Goal: Task Accomplishment & Management: Complete application form

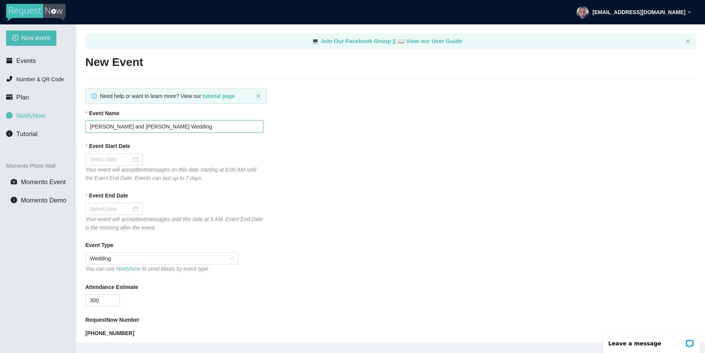
drag, startPoint x: 169, startPoint y: 126, endPoint x: 54, endPoint y: 121, distance: 115.9
click at [54, 121] on section "New event Events Number & QR Code Plan NotifyNow Tutorial Momento Photo Wall Mo…" at bounding box center [352, 200] width 705 height 353
type input "[PERSON_NAME] and [PERSON_NAME] Wedding"
click at [171, 163] on div at bounding box center [174, 159] width 178 height 12
click at [134, 159] on div at bounding box center [114, 159] width 48 height 8
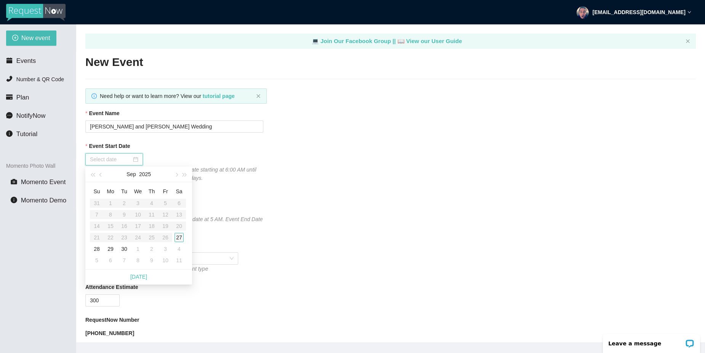
type input "[DATE]"
click at [180, 236] on div "27" at bounding box center [178, 237] width 9 height 9
type input "[DATE]"
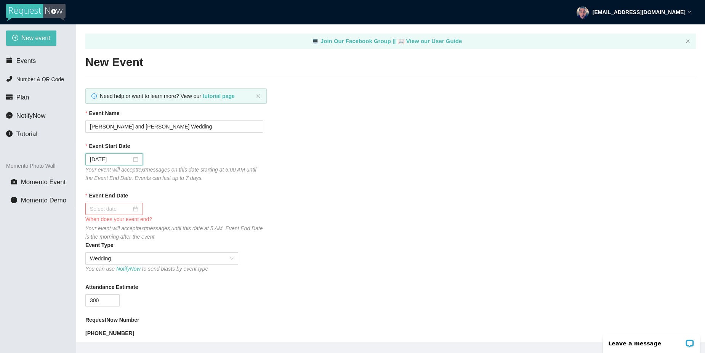
click at [134, 209] on div at bounding box center [114, 209] width 48 height 8
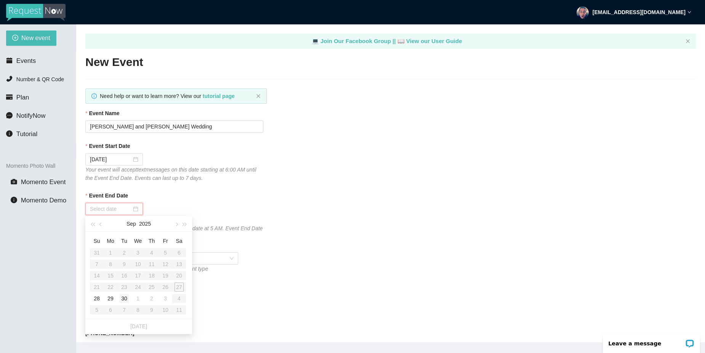
type input "[DATE]"
click at [98, 297] on div "28" at bounding box center [96, 298] width 9 height 9
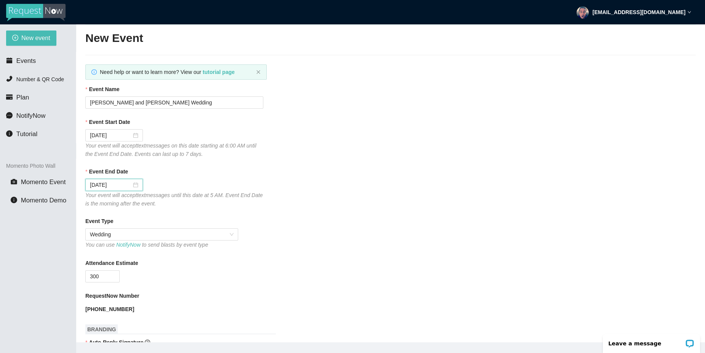
scroll to position [26, 0]
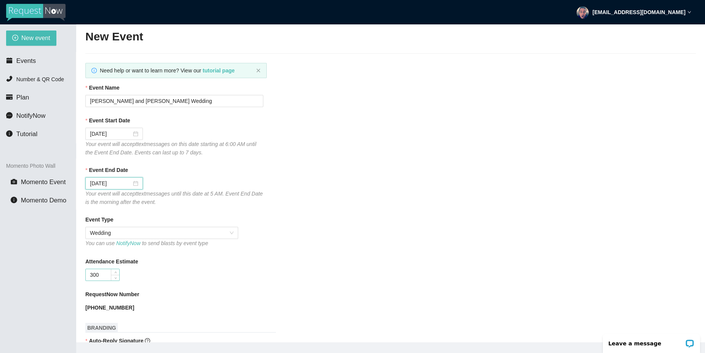
click at [106, 275] on input "300" at bounding box center [103, 274] width 34 height 11
type input "3"
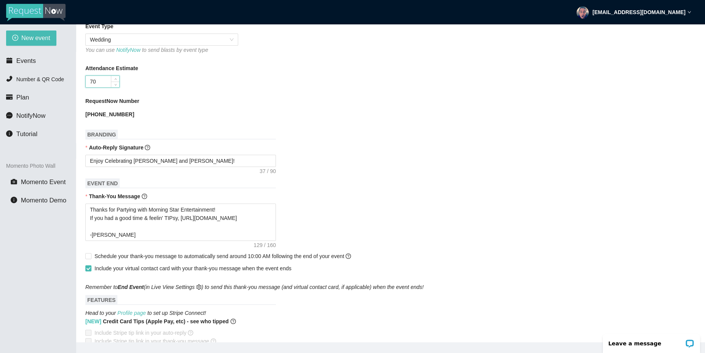
scroll to position [221, 0]
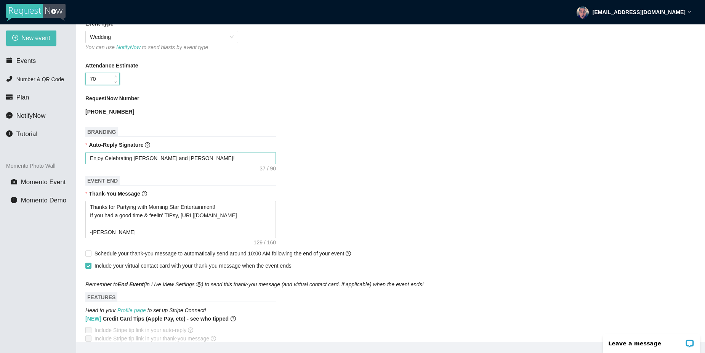
type input "70"
click at [184, 158] on textarea "Enjoy Celebrating [PERSON_NAME] and [PERSON_NAME]!" at bounding box center [180, 158] width 190 height 12
type textarea "Enjoy Celebrating [PERSON_NAME] and [PERSON_NAME]!"
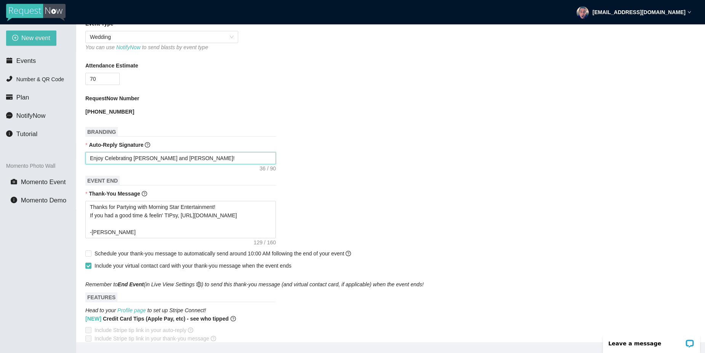
type textarea "Enjoy Celebrating [PERSON_NAME] and [PERSON_NAME]!"
type textarea "Enjoy Celebrating [PERSON_NAME] and J!"
type textarea "Enjoy Celebrating Aubreanna and !"
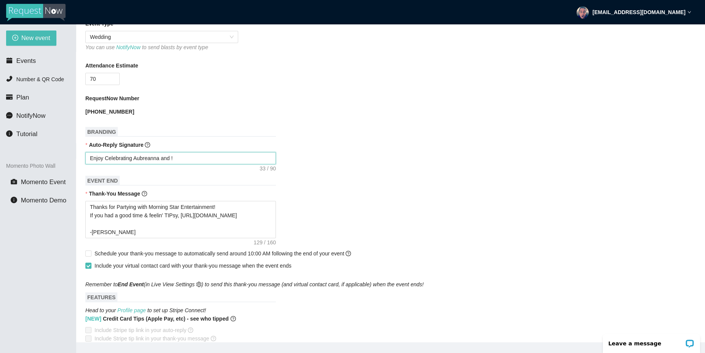
type textarea "Enjoy Celebrating Aubreanna and!"
type textarea "Enjoy Celebrating Aubreanna an!"
type textarea "Enjoy Celebrating Aubreanna a!"
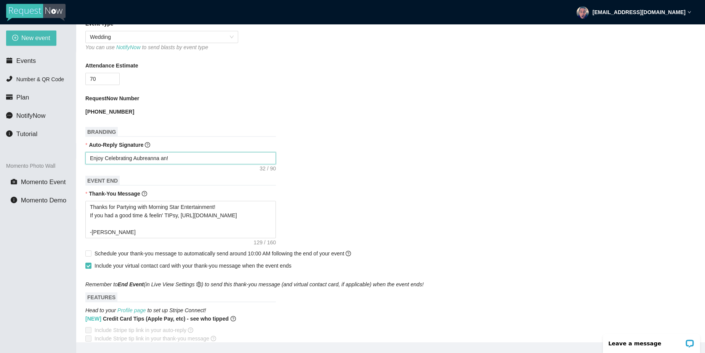
type textarea "Enjoy Celebrating Aubreanna a!"
type textarea "Enjoy Celebrating Aubreanna !"
type textarea "Enjoy Celebrating Aubreanna!"
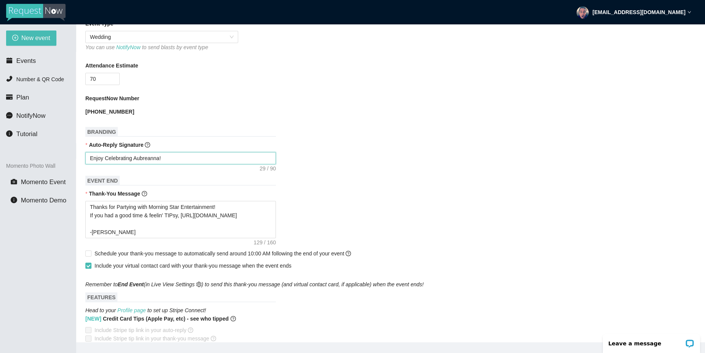
type textarea "Enjoy Celebrating Aubreann!"
type textarea "Enjoy Celebrating Aubrean!"
type textarea "Enjoy Celebrating Aubrea!"
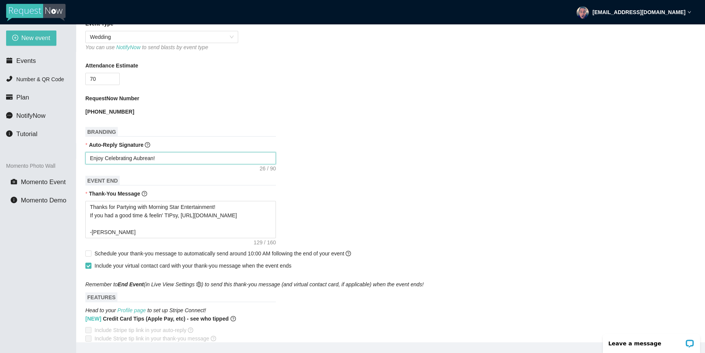
type textarea "Enjoy Celebrating Aubrea!"
type textarea "Enjoy Celebrating Aubre!"
type textarea "Enjoy Celebrating Aubr!"
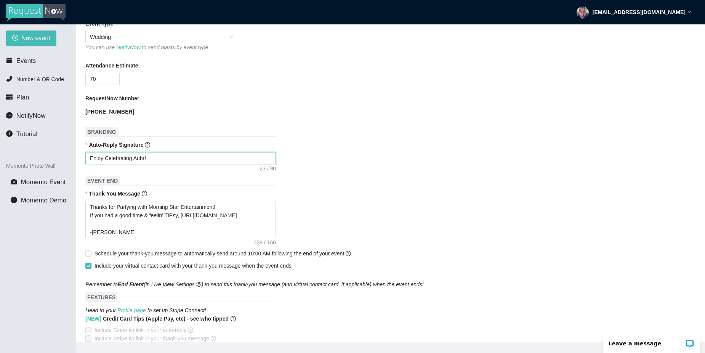
type textarea "Enjoy Celebrating Aub!"
type textarea "Enjoy Celebrating Au!"
type textarea "Enjoy Celebrating A!"
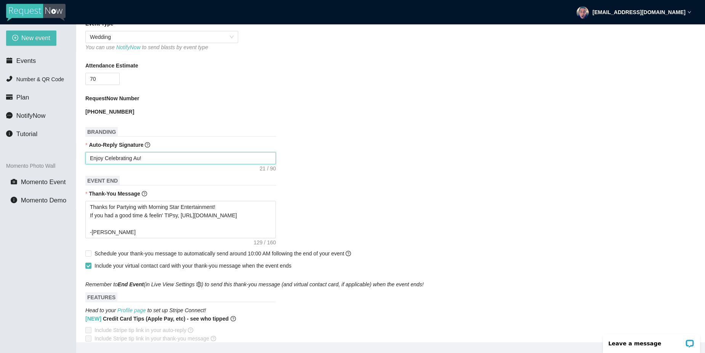
type textarea "Enjoy Celebrating A!"
type textarea "Enjoy Celebrating !"
type textarea "Enjoy Celebrating M!"
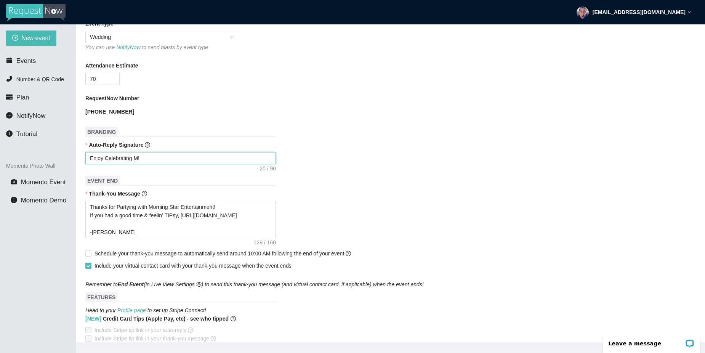
type textarea "Enjoy Celebrating Ma!"
type textarea "Enjoy Celebrating Mad!"
type textarea "Enjoy Celebrating Madd!"
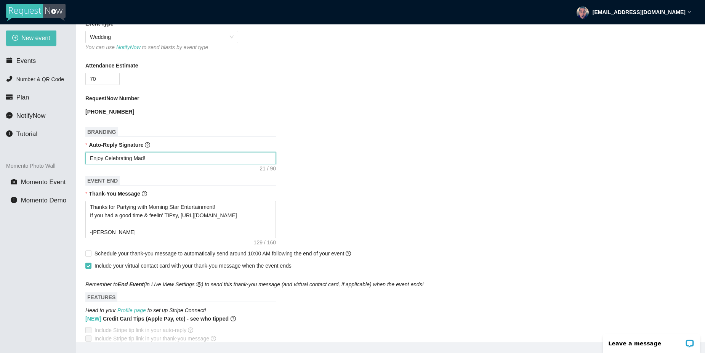
type textarea "Enjoy Celebrating Madd!"
type textarea "Enjoy Celebrating Maddi!"
type textarea "Enjoy Celebrating [PERSON_NAME]!"
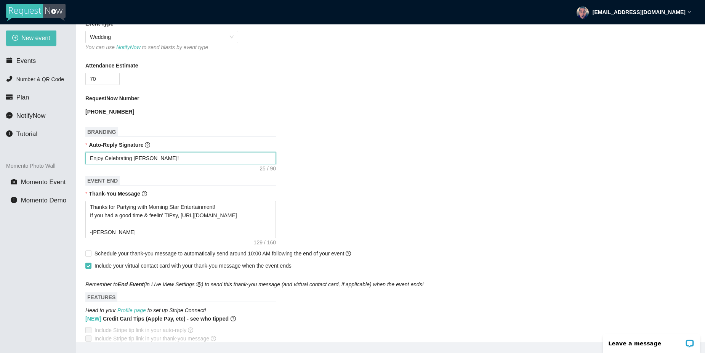
type textarea "Enjoy Celebrating [PERSON_NAME] !"
type textarea "Enjoy Celebrating [PERSON_NAME] a!"
type textarea "Enjoy Celebrating [PERSON_NAME] an!"
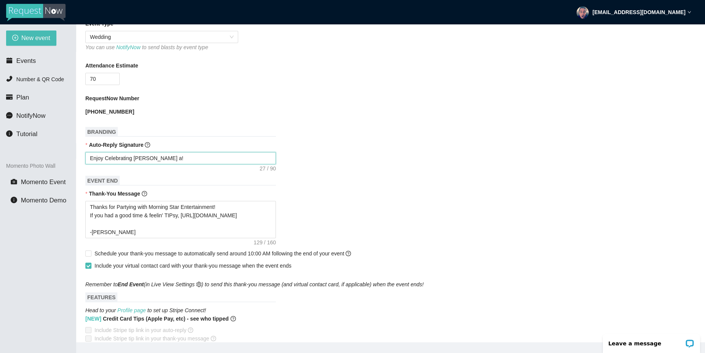
type textarea "Enjoy Celebrating [PERSON_NAME] an!"
type textarea "Enjoy Celebrating [PERSON_NAME] and!"
type textarea "Enjoy Celebrating [PERSON_NAME] and !"
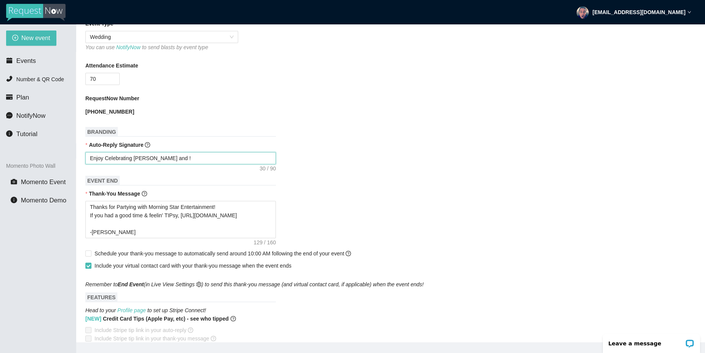
type textarea "Enjoy Celebrating [PERSON_NAME] and B!"
type textarea "Enjoy Celebrating [PERSON_NAME] and Br!"
type textarea "Enjoy Celebrating [PERSON_NAME] and Bra!"
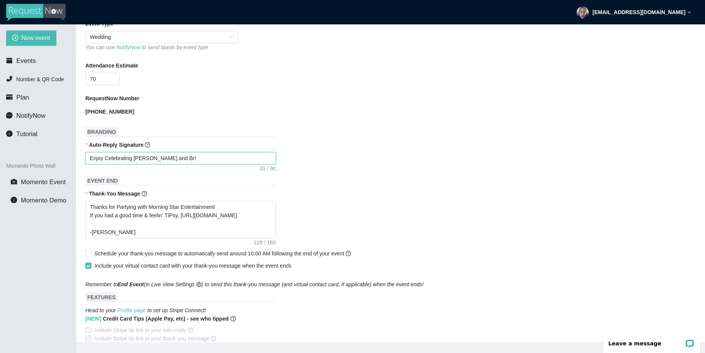
type textarea "Enjoy Celebrating [PERSON_NAME] and Bra!"
type textarea "Enjoy Celebrating [PERSON_NAME] and [PERSON_NAME]!"
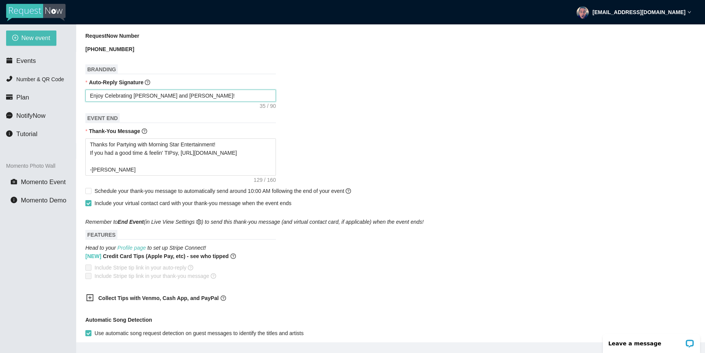
scroll to position [286, 0]
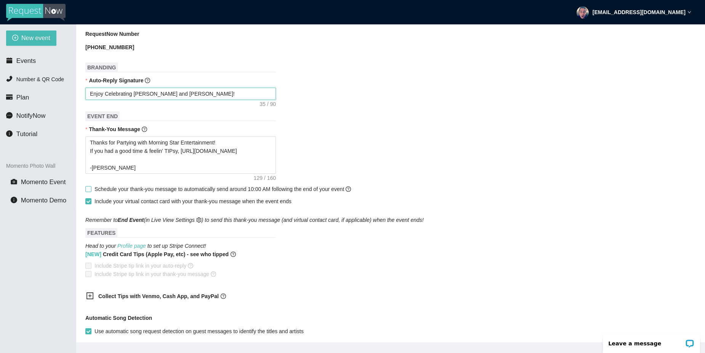
type textarea "Enjoy Celebrating [PERSON_NAME] and [PERSON_NAME]!"
click at [88, 187] on input "Schedule your thank-you message to automatically send around 10:00 AM following…" at bounding box center [87, 188] width 5 height 5
checkbox input "true"
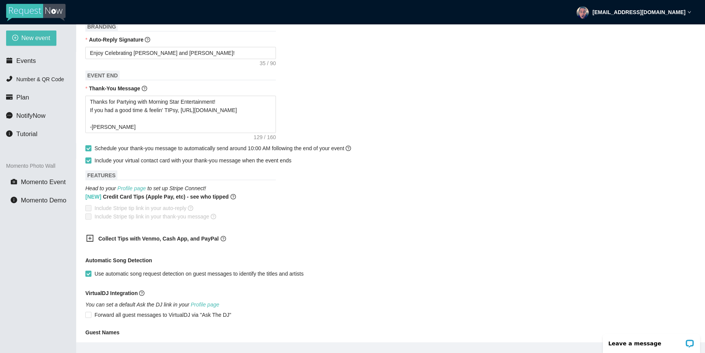
scroll to position [329, 0]
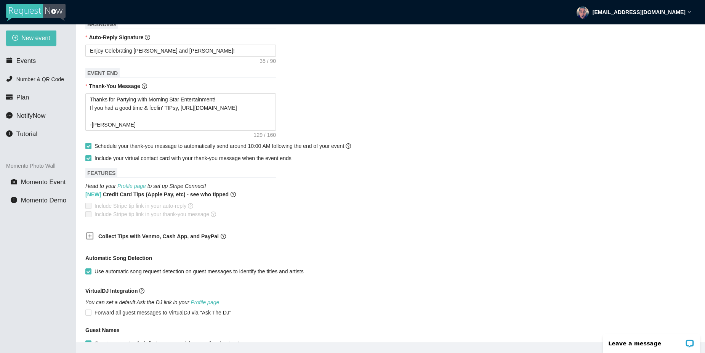
click at [90, 235] on icon "plus-square" at bounding box center [90, 236] width 8 height 8
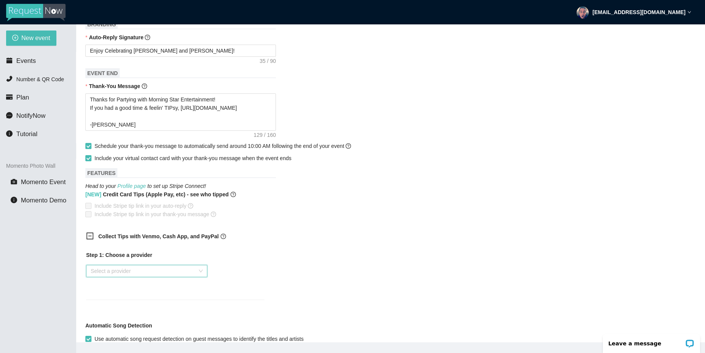
click at [133, 269] on input "search" at bounding box center [144, 270] width 107 height 11
click at [110, 311] on div "Cash App" at bounding box center [147, 310] width 112 height 8
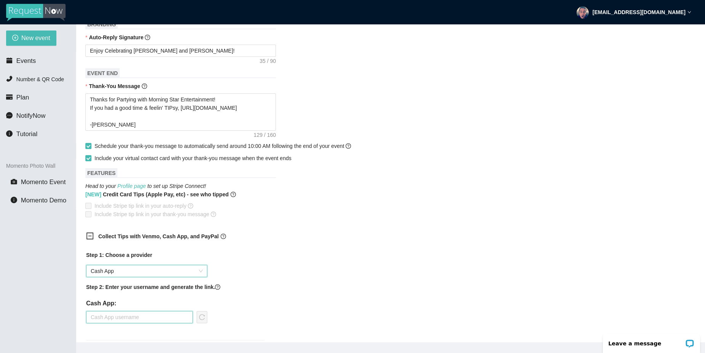
click at [124, 317] on input "text" at bounding box center [139, 317] width 107 height 12
type input "$NoahGauthier"
click at [202, 316] on icon "reload" at bounding box center [202, 317] width 6 height 6
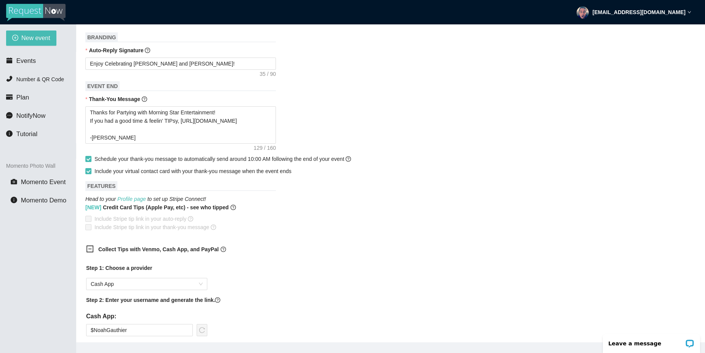
scroll to position [316, 0]
drag, startPoint x: 250, startPoint y: 119, endPoint x: 183, endPoint y: 120, distance: 67.4
click at [183, 120] on textarea "Thanks for Partying with Morning Star Entertainment! If you had a good time & f…" at bounding box center [180, 124] width 190 height 37
click at [347, 134] on div "Thanks for Partying with Morning Star Entertainment! If you had a good time & f…" at bounding box center [390, 124] width 610 height 37
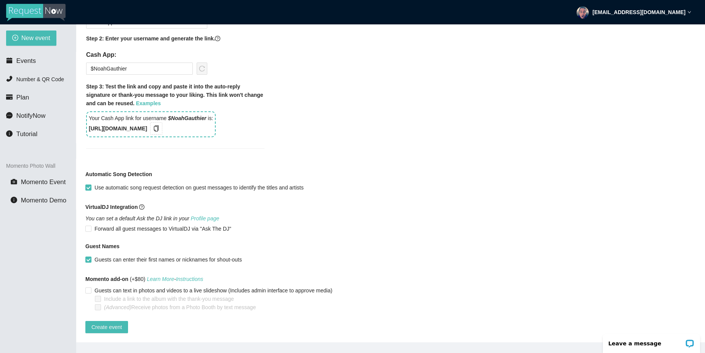
scroll to position [583, 0]
click at [101, 323] on span "Create event" at bounding box center [106, 327] width 30 height 8
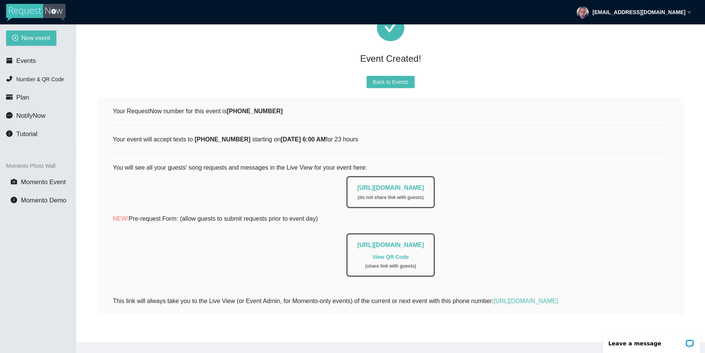
scroll to position [64, 0]
